Goal: Check status: Check status

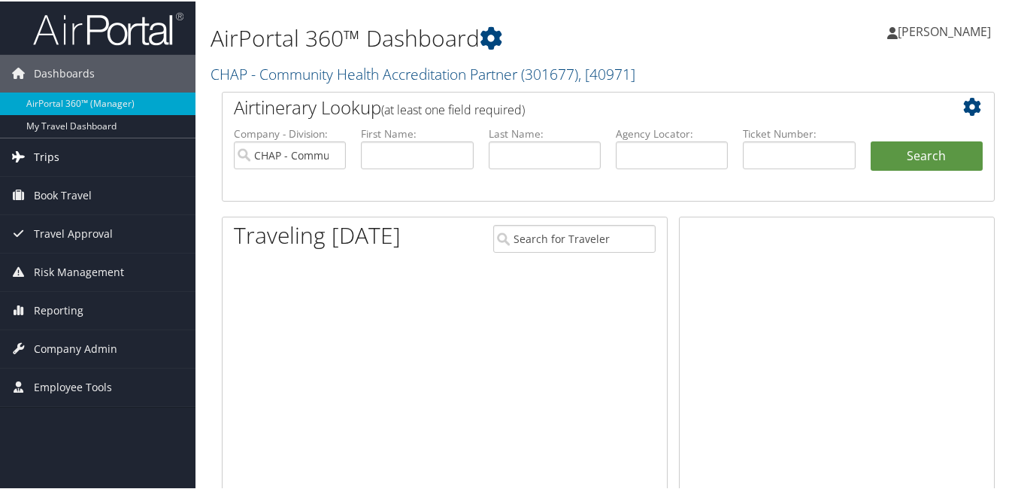
click at [36, 157] on span "Trips" at bounding box center [47, 156] width 26 height 38
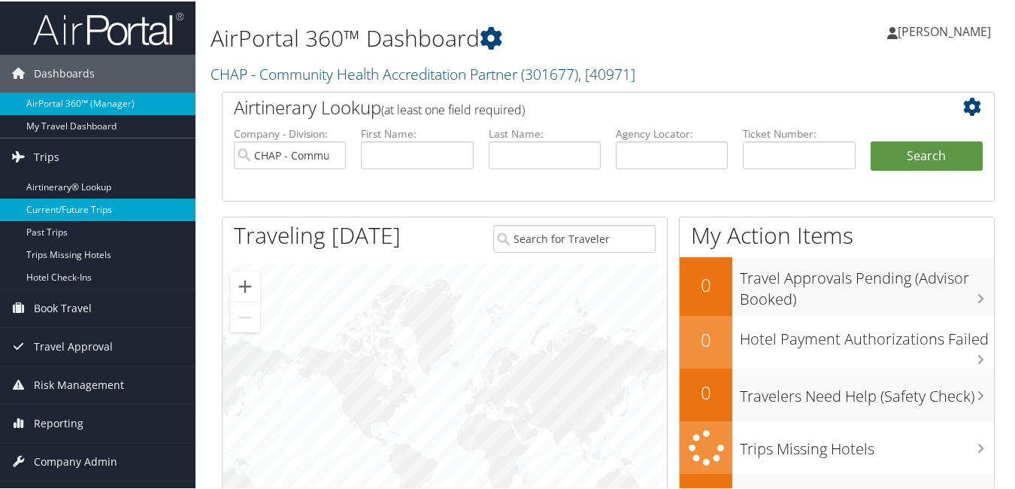
click at [64, 208] on link "Current/Future Trips" at bounding box center [98, 208] width 196 height 23
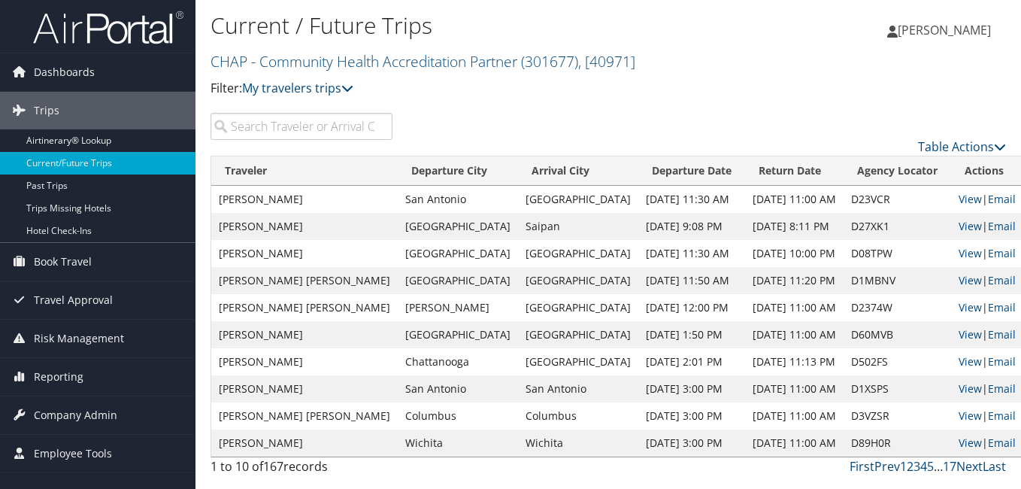
click at [274, 132] on input "search" at bounding box center [302, 126] width 182 height 27
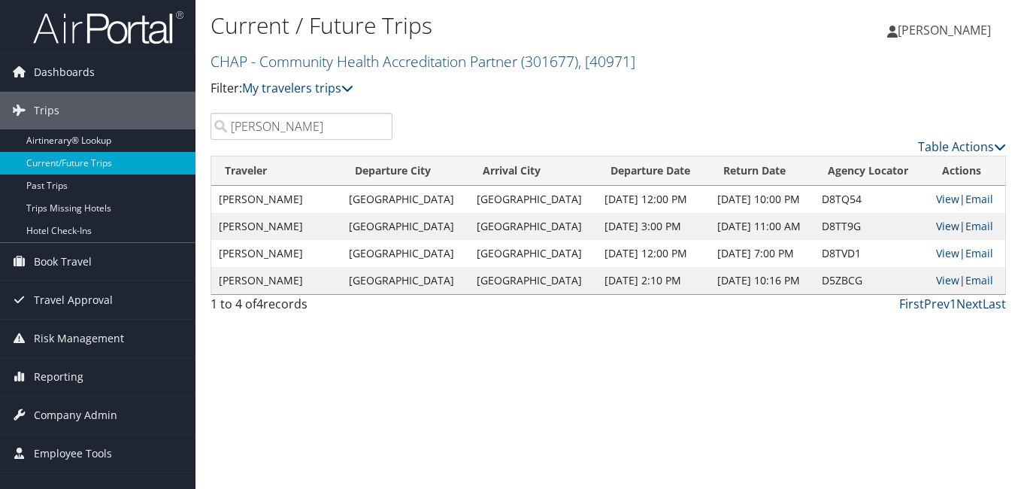
type input "jeffers"
click at [942, 222] on link "View" at bounding box center [947, 226] width 23 height 14
click at [945, 194] on link "View" at bounding box center [947, 199] width 23 height 14
click at [942, 248] on link "View" at bounding box center [947, 253] width 23 height 14
click at [937, 278] on link "View" at bounding box center [947, 280] width 23 height 14
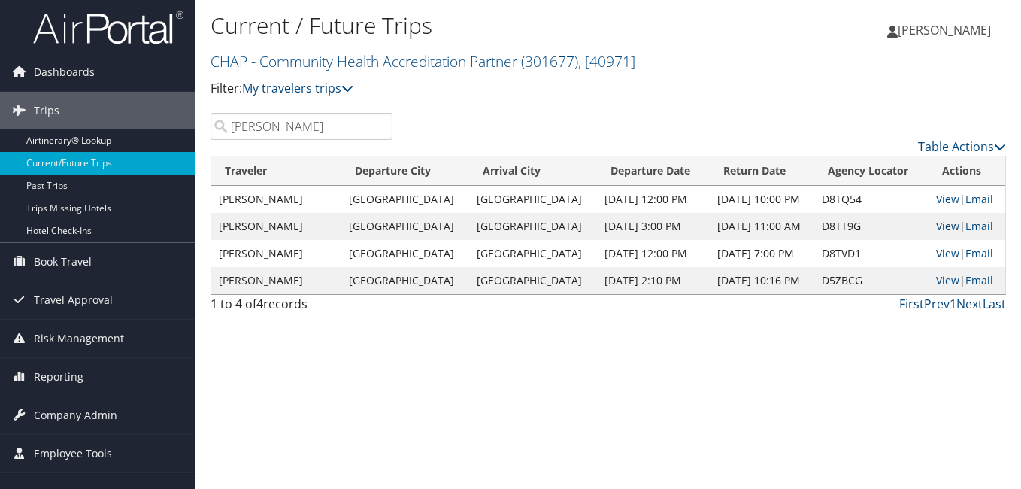
click at [939, 227] on link "View" at bounding box center [947, 226] width 23 height 14
click at [945, 202] on link "View" at bounding box center [947, 199] width 23 height 14
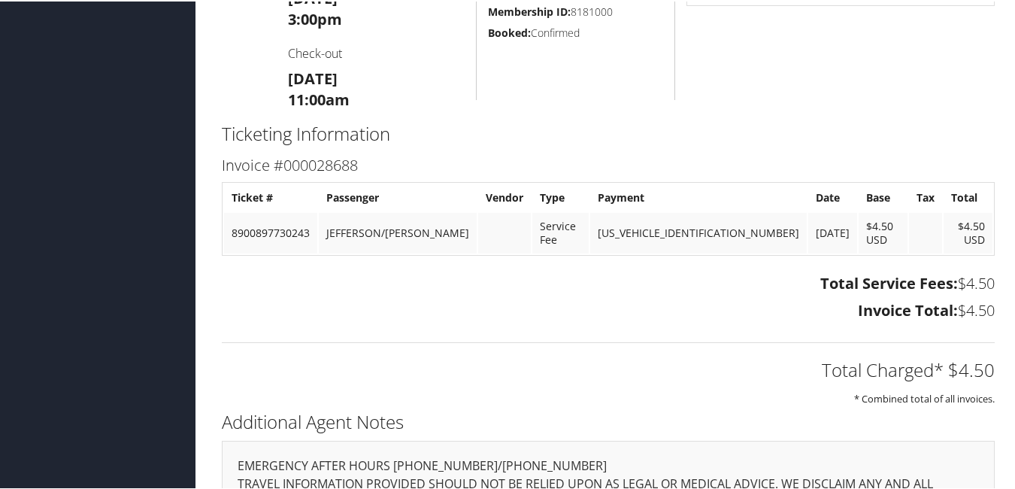
scroll to position [767, 0]
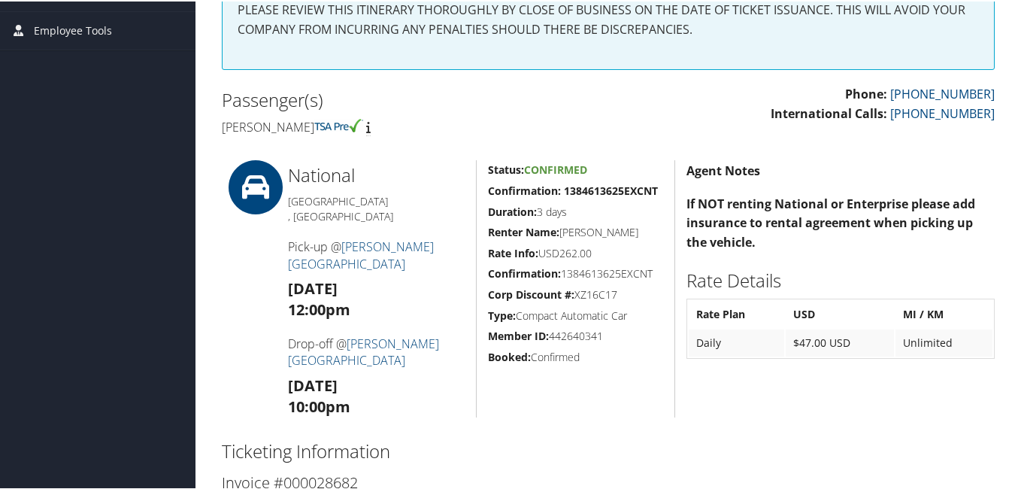
scroll to position [301, 0]
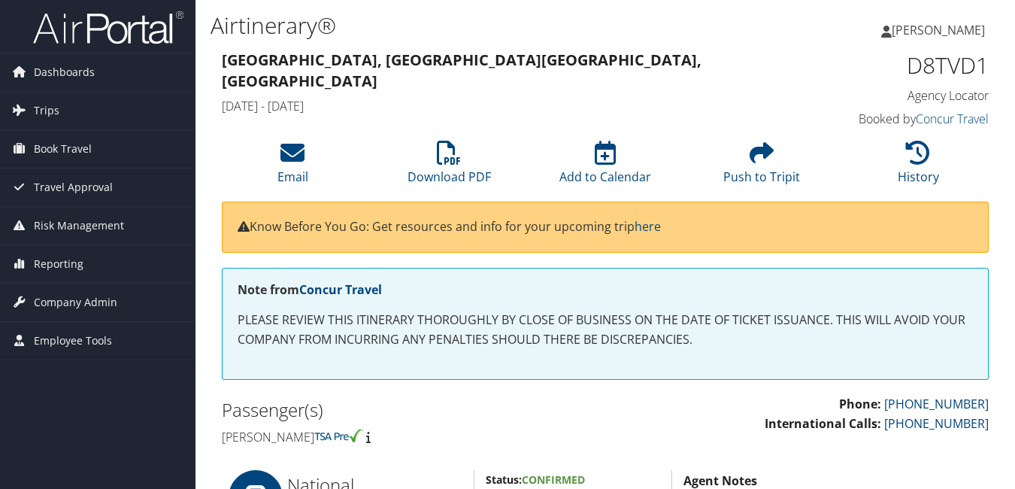
scroll to position [376, 0]
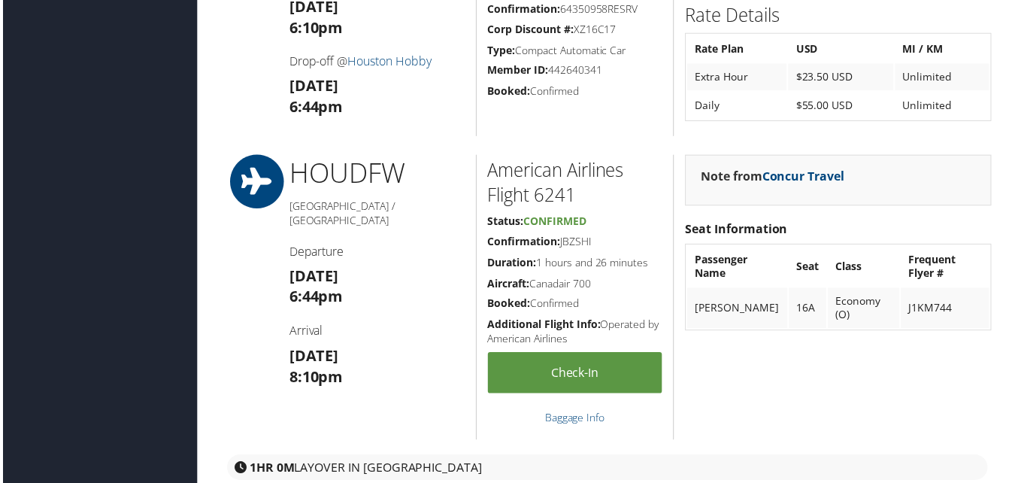
scroll to position [1504, 0]
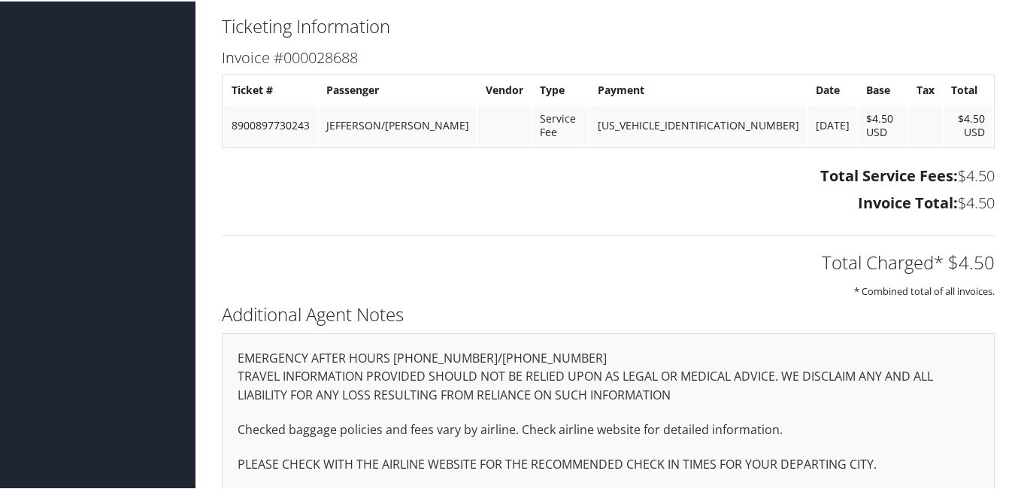
scroll to position [767, 0]
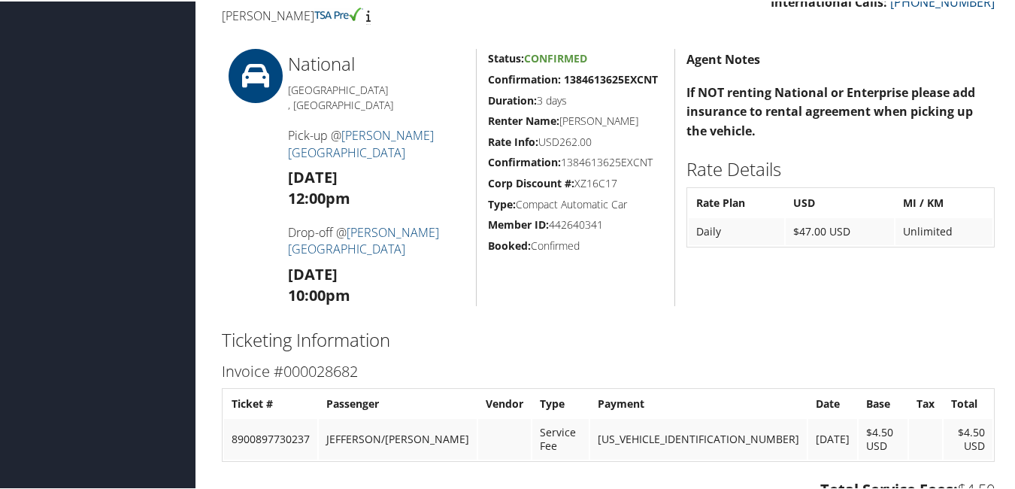
scroll to position [451, 0]
